Goal: Check status: Check status

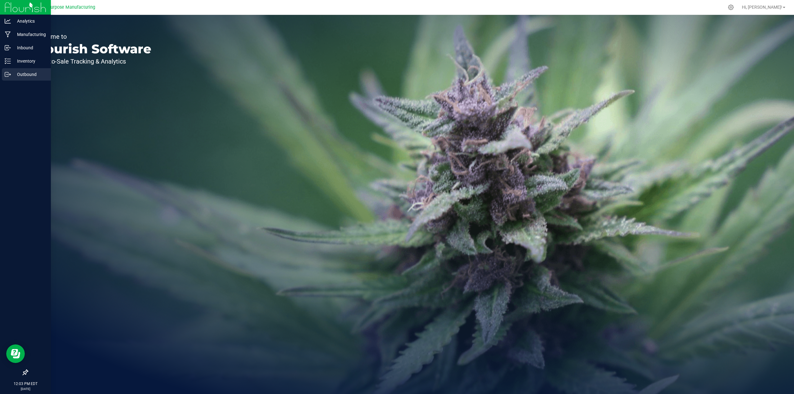
click at [24, 76] on p "Outbound" at bounding box center [29, 74] width 37 height 7
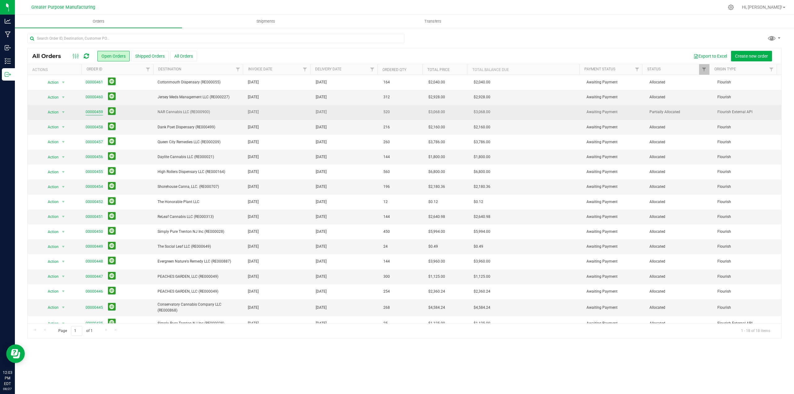
click at [95, 112] on link "00000459" at bounding box center [94, 112] width 17 height 6
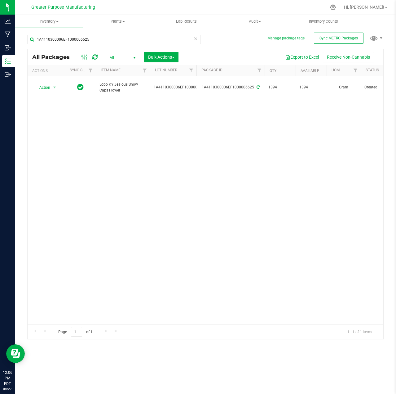
scroll to position [0, 448]
